Goal: Information Seeking & Learning: Check status

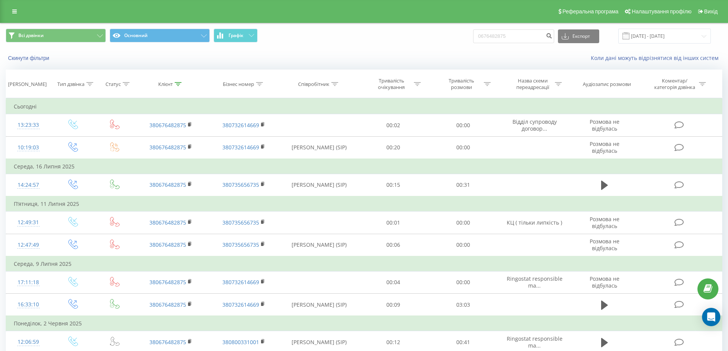
drag, startPoint x: 520, startPoint y: 24, endPoint x: 510, endPoint y: 34, distance: 14.3
click at [484, 31] on div "Всі дзвінки Основний Графік 0676482875 Експорт .csv .xls .xlsx [DATE] - [DATE]" at bounding box center [363, 36] width 727 height 26
drag, startPoint x: 518, startPoint y: 36, endPoint x: 441, endPoint y: 36, distance: 77.2
click at [442, 37] on div "Всі дзвінки Основний Графік 0676482875 Експорт .csv .xls .xlsx 19.05.2025 - 19.…" at bounding box center [364, 36] width 716 height 15
click at [430, 41] on div "Всі дзвінки Основний Графік 0 Експорт .csv .xls .xlsx 19.05.2025 - 19.08.2025" at bounding box center [364, 36] width 716 height 15
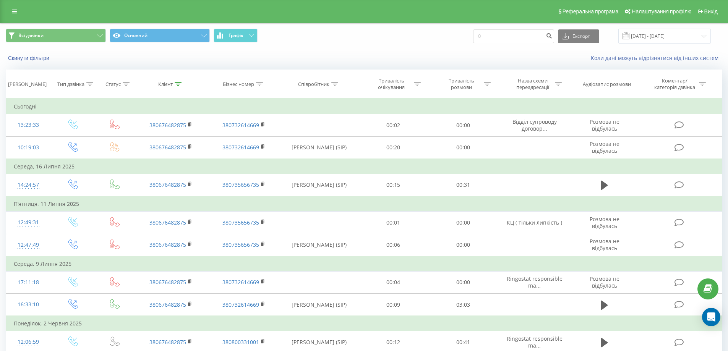
click at [522, 43] on div "0 Експорт .csv .xls .xlsx 19.05.2025 - 19.08.2025" at bounding box center [592, 36] width 238 height 15
click at [520, 41] on input "0" at bounding box center [513, 36] width 81 height 14
type input "0995559803"
